Goal: Check status: Check status

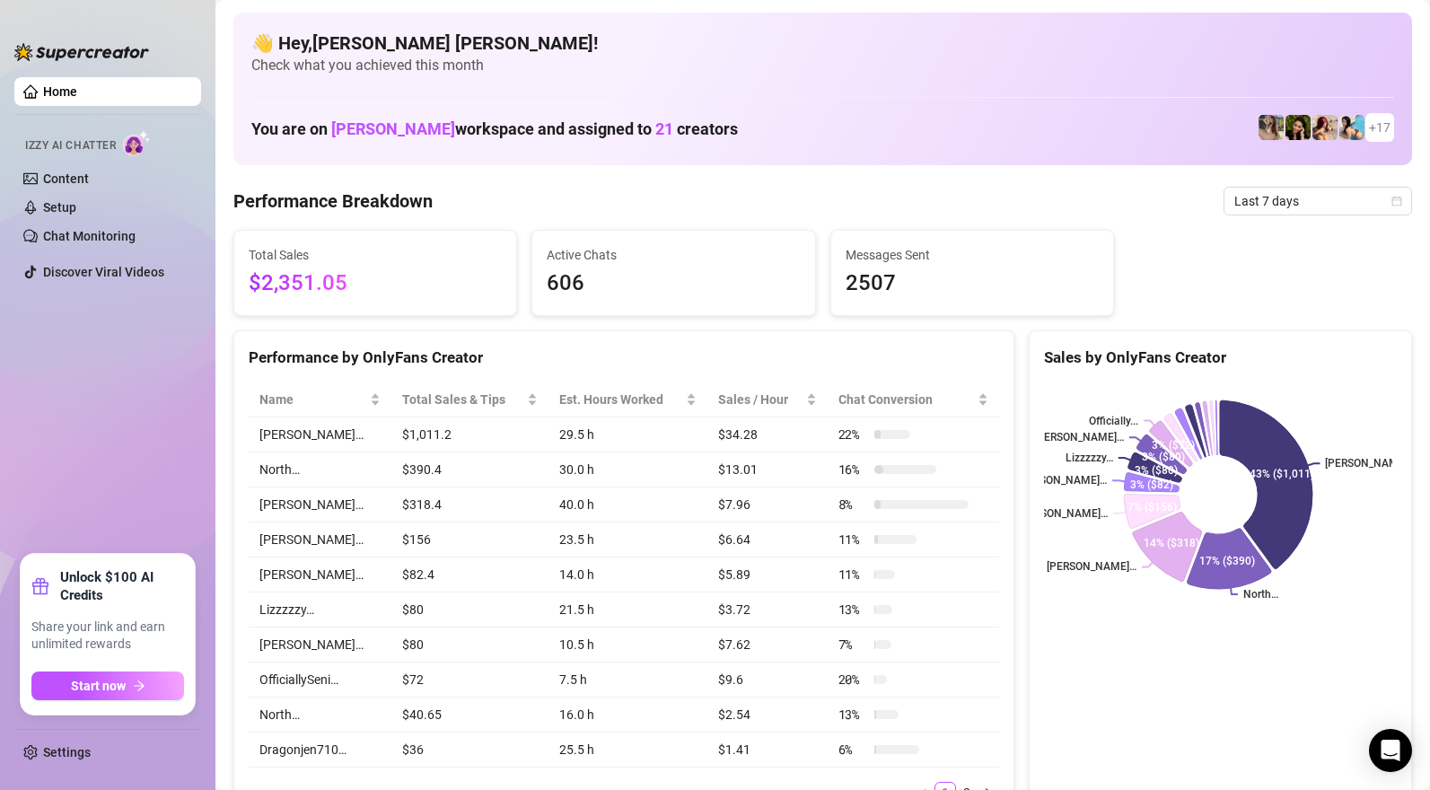
drag, startPoint x: 1273, startPoint y: 205, endPoint x: 1275, endPoint y: 217, distance: 12.7
click at [1276, 203] on span "Last 7 days" at bounding box center [1317, 201] width 167 height 27
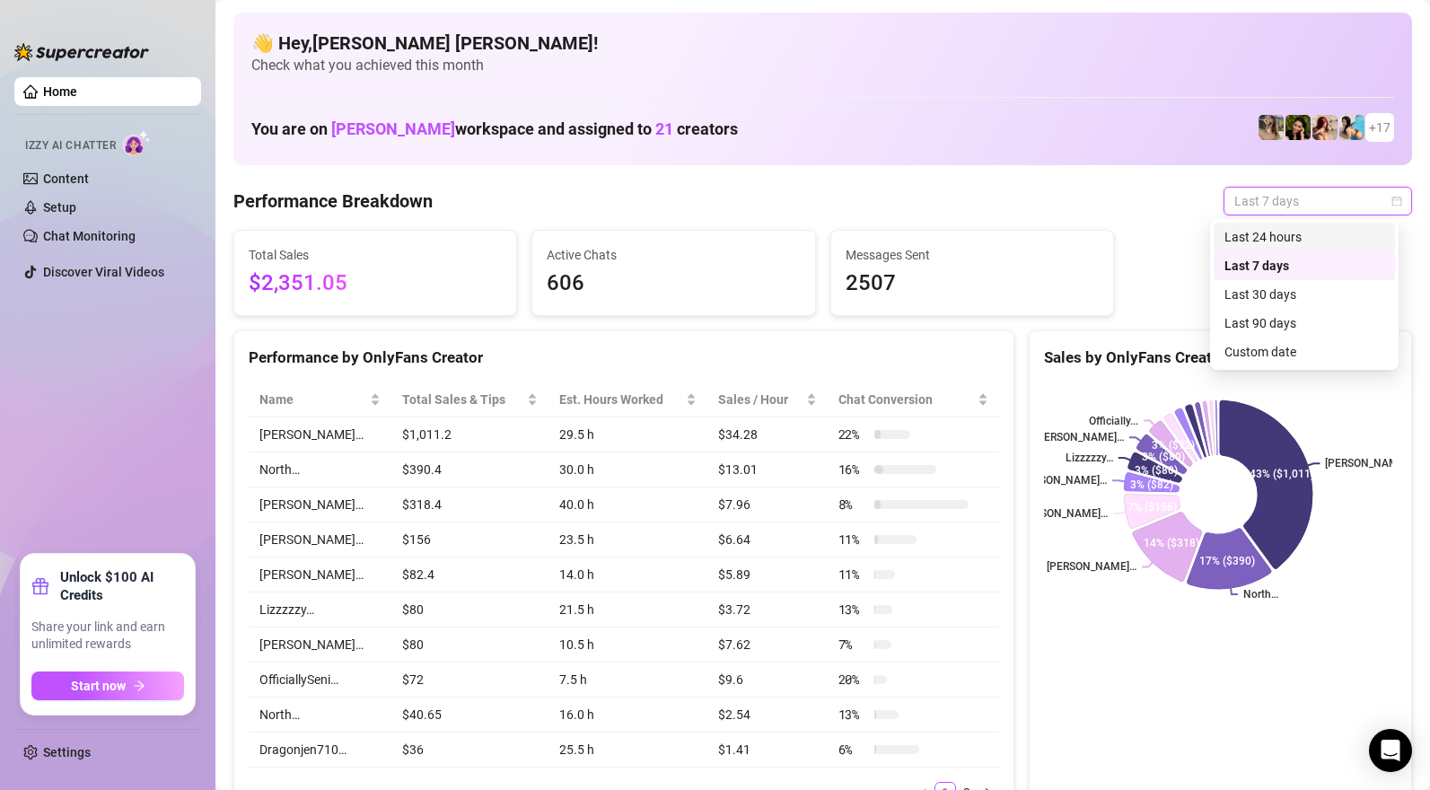
click at [1272, 236] on div "Last 24 hours" at bounding box center [1304, 237] width 160 height 20
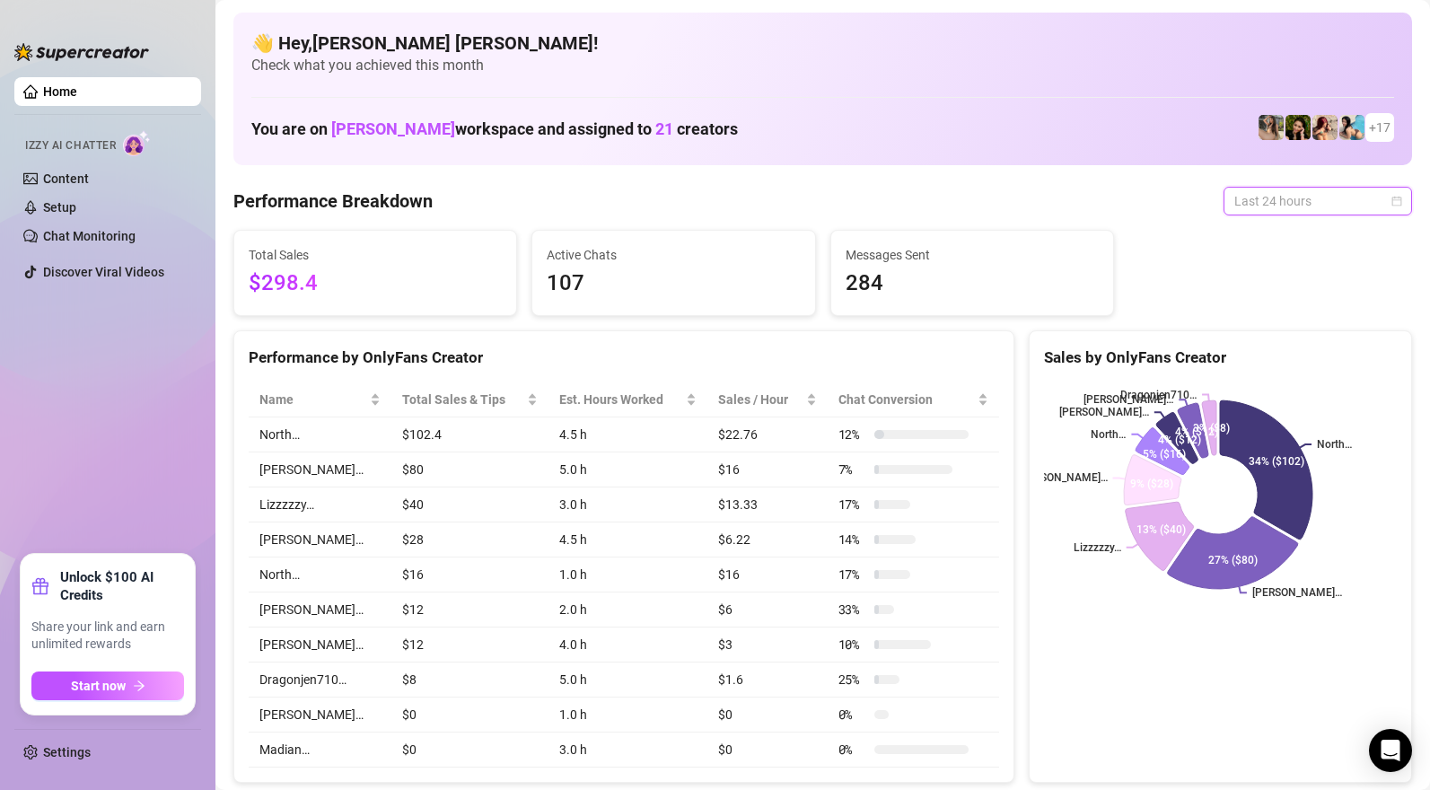
click at [1244, 201] on span "Last 24 hours" at bounding box center [1317, 201] width 167 height 27
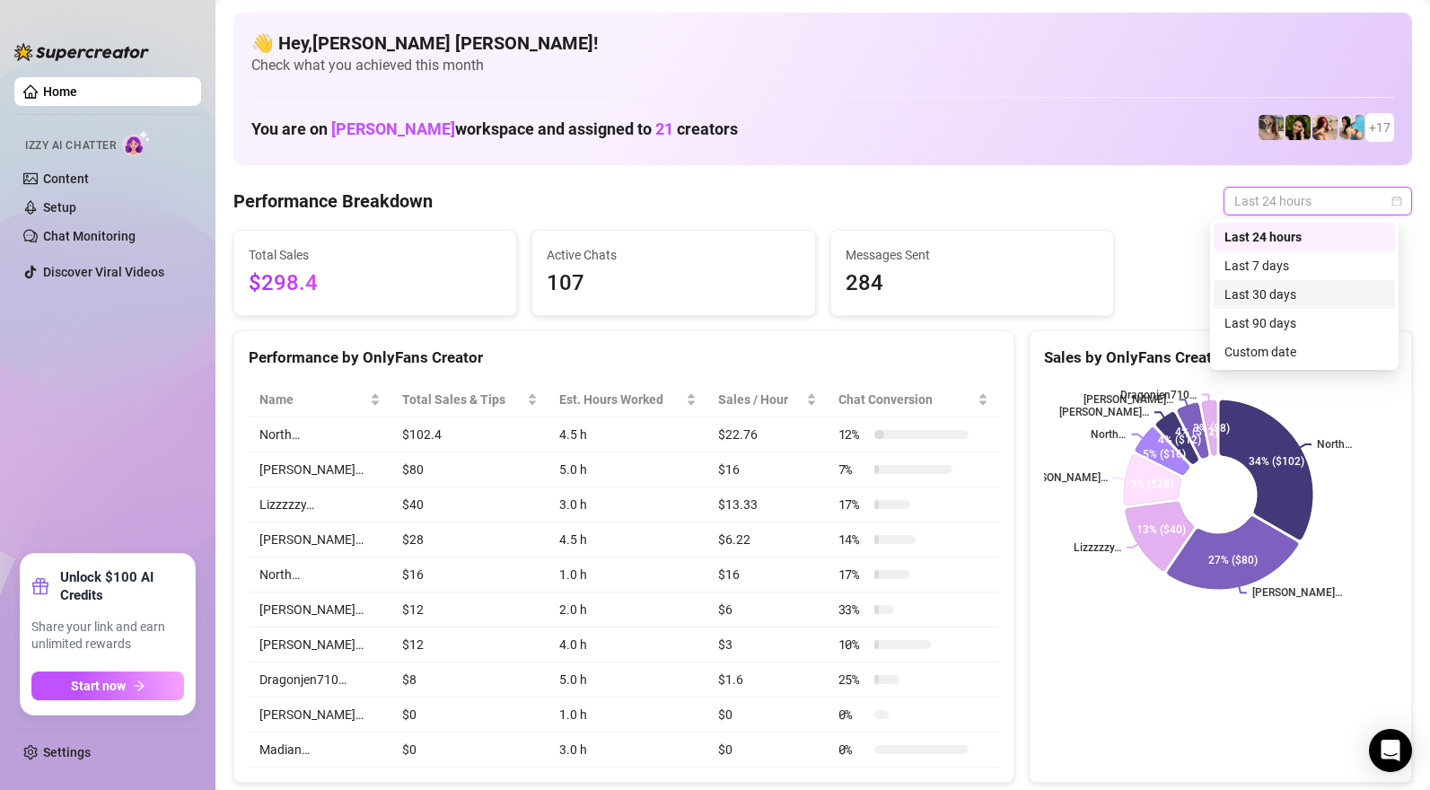
drag, startPoint x: 1263, startPoint y: 292, endPoint x: 1144, endPoint y: 165, distance: 173.3
click at [1263, 292] on div "Last 30 days" at bounding box center [1304, 294] width 160 height 20
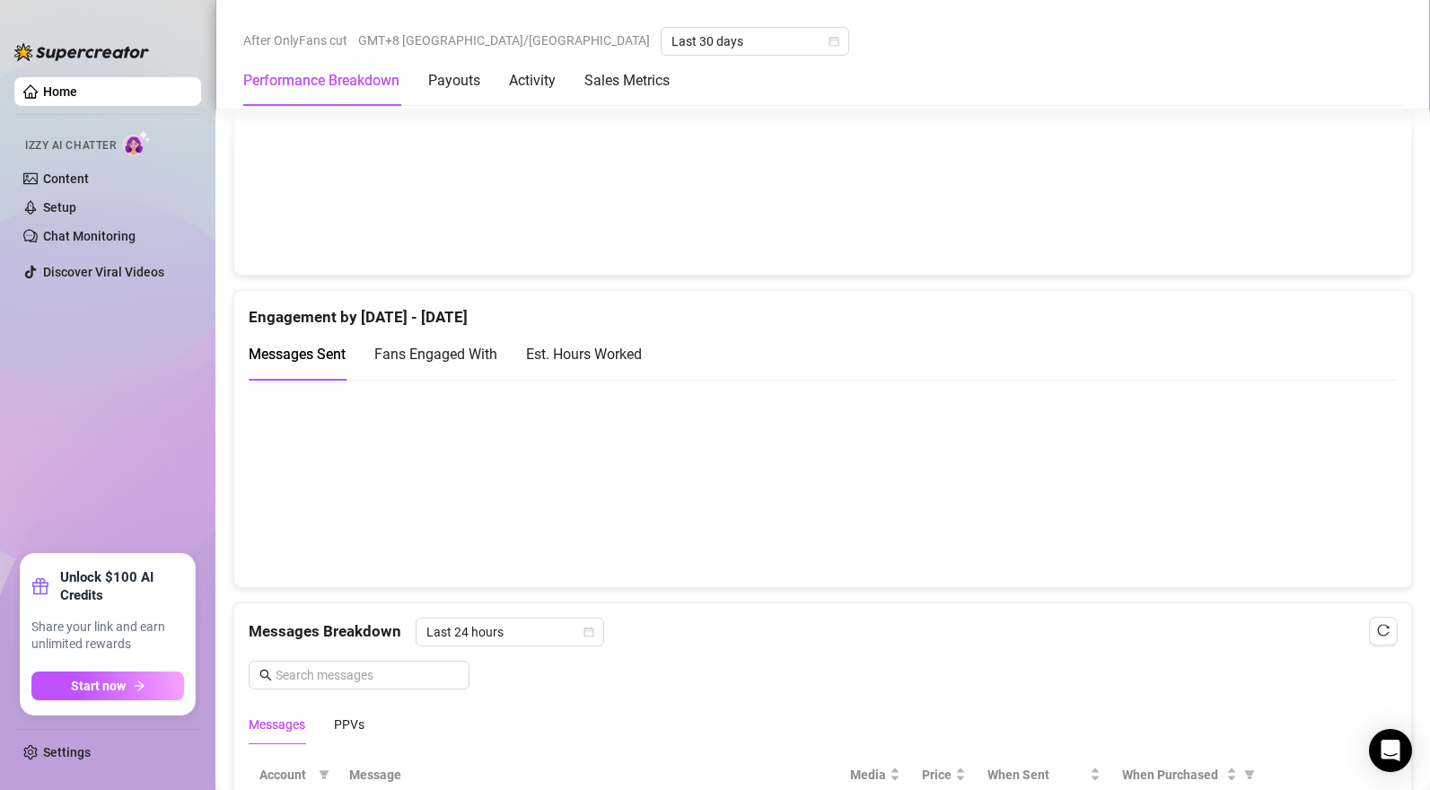
scroll to position [1061, 0]
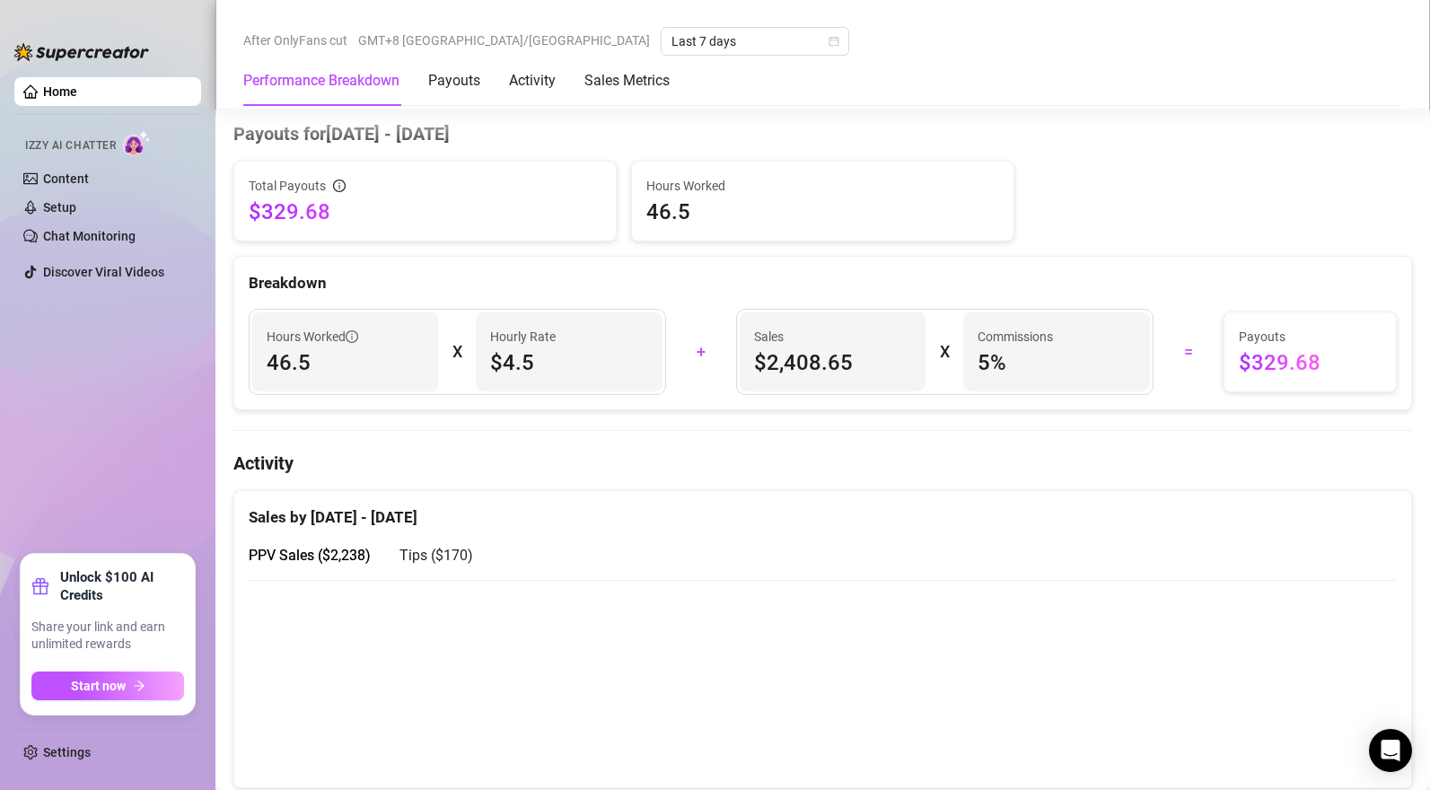
scroll to position [922, 0]
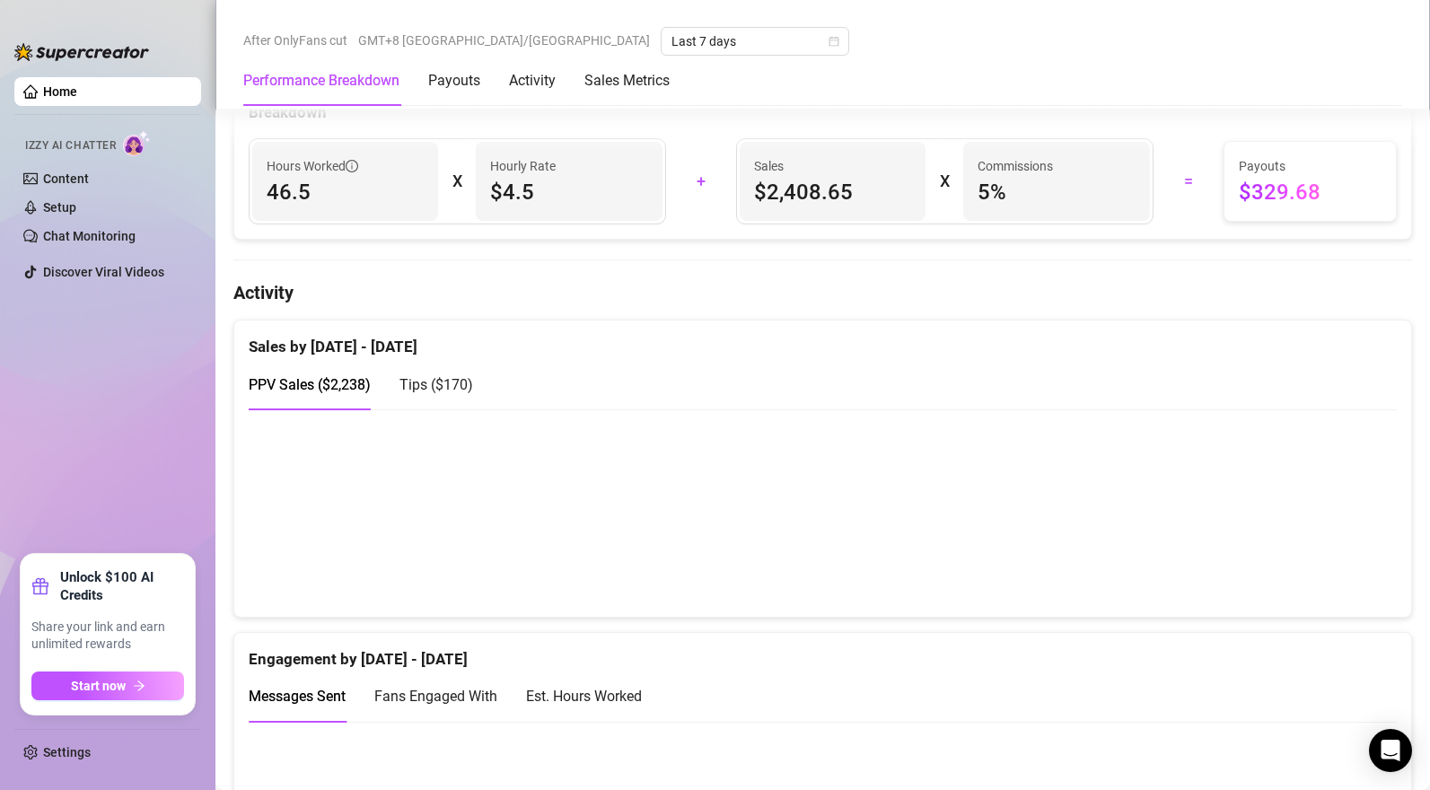
click at [433, 389] on span "Tips ( $170 )" at bounding box center [436, 384] width 74 height 17
click at [334, 389] on span "PPV Sales ( $2,238 )" at bounding box center [310, 384] width 122 height 17
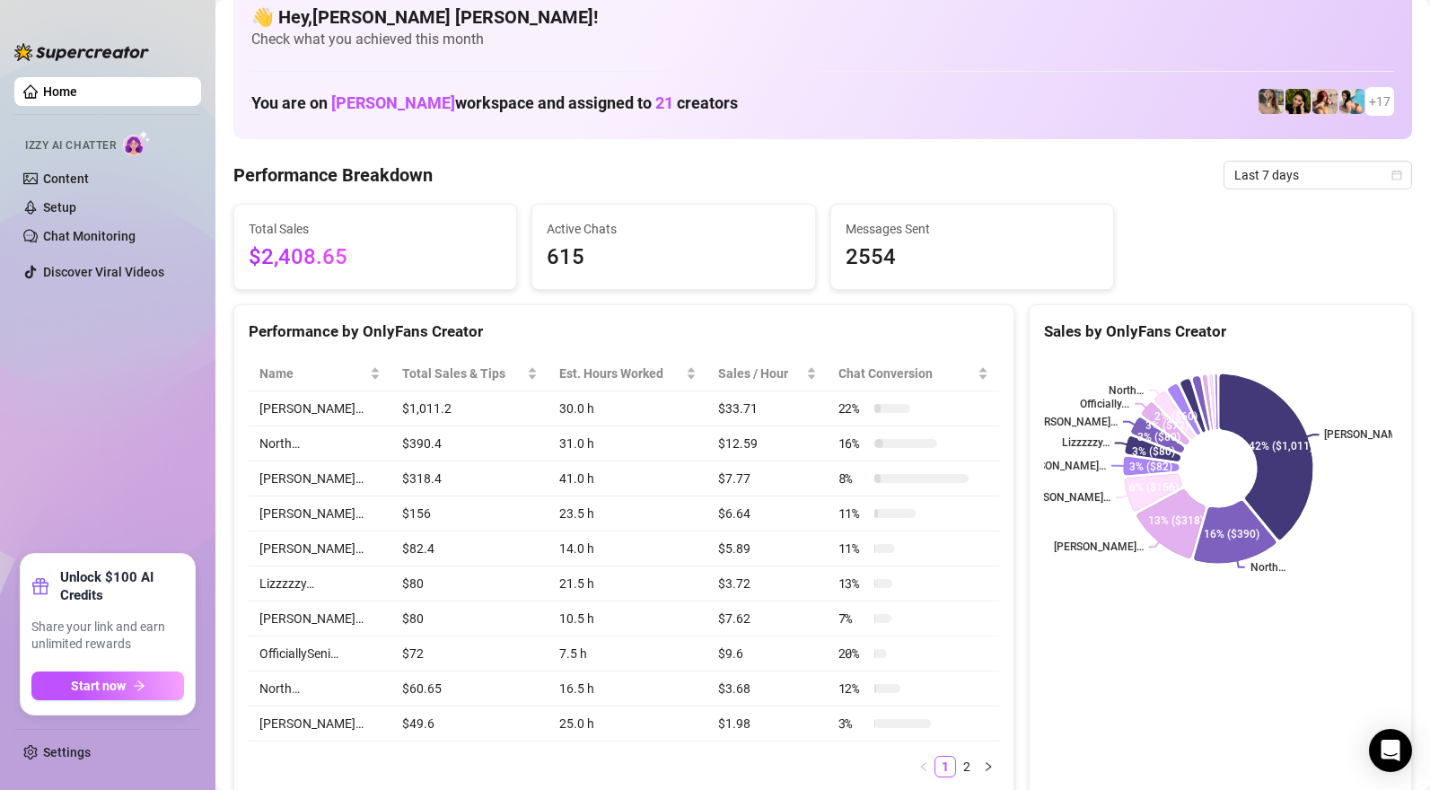
scroll to position [0, 0]
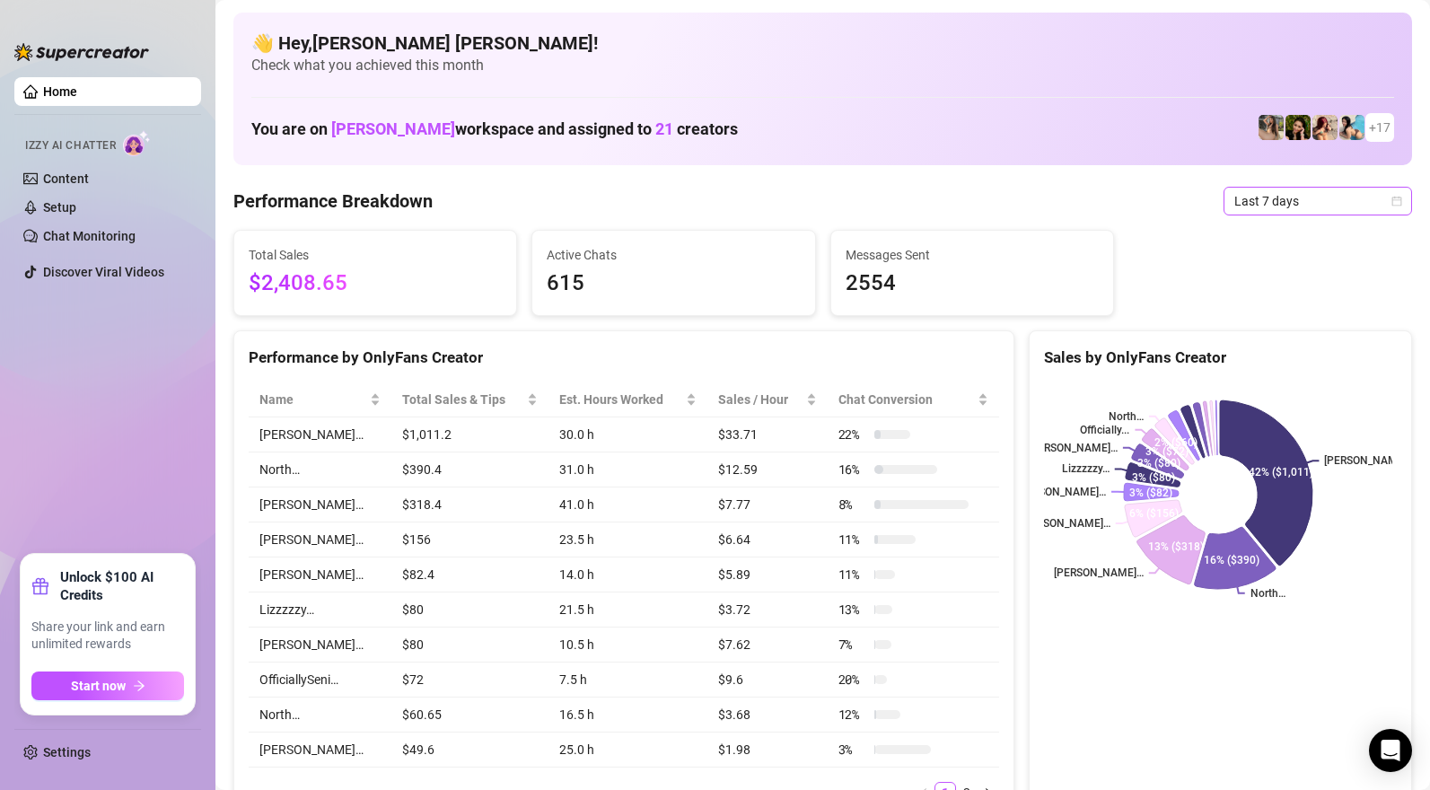
click at [1234, 203] on span "Last 7 days" at bounding box center [1317, 201] width 167 height 27
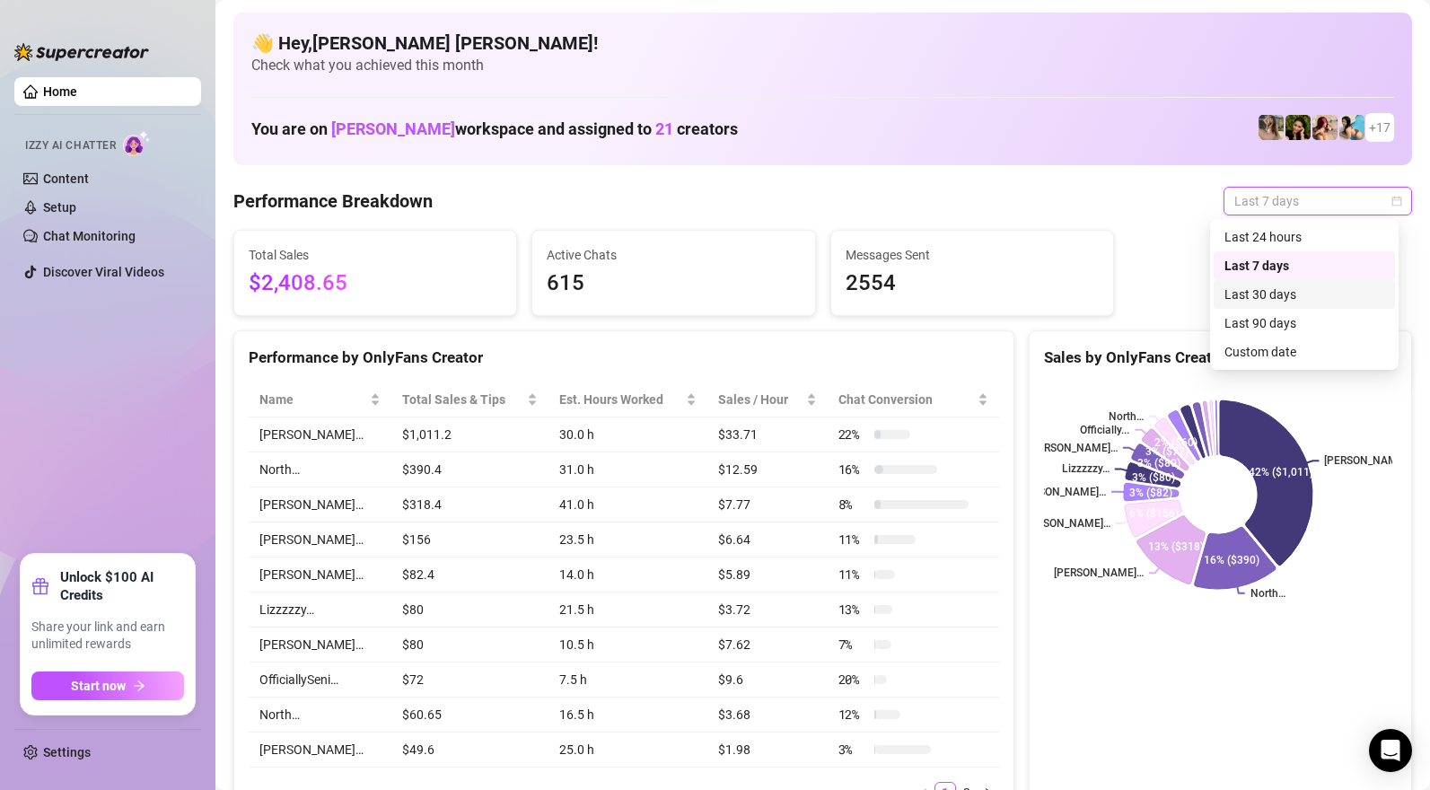
click at [1240, 301] on div "Last 30 days" at bounding box center [1304, 294] width 160 height 20
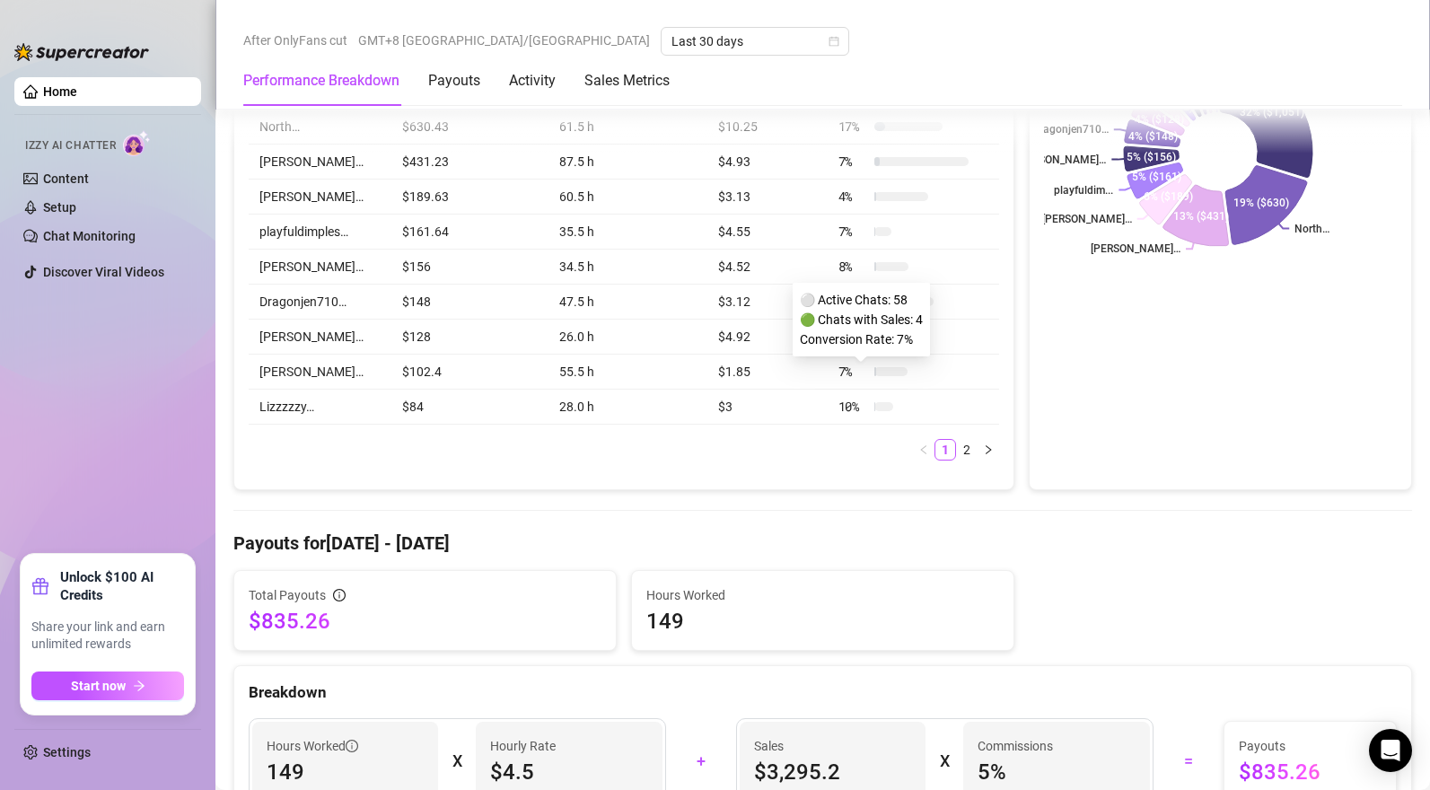
scroll to position [339, 0]
